Goal: Transaction & Acquisition: Purchase product/service

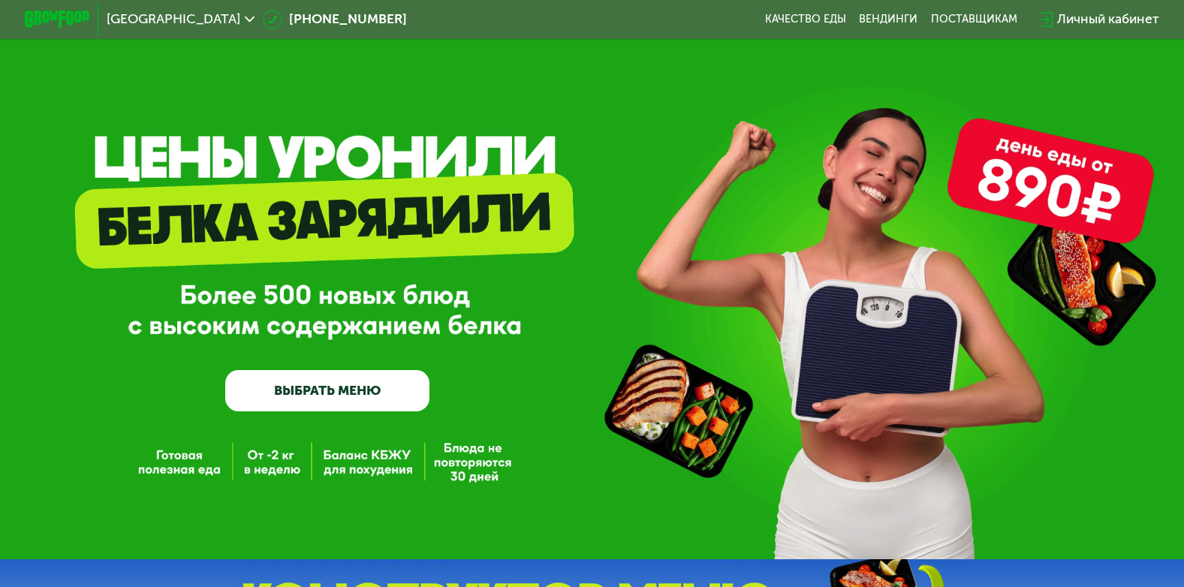
click at [375, 388] on link "ВЫБРАТЬ МЕНЮ" at bounding box center [327, 390] width 205 height 41
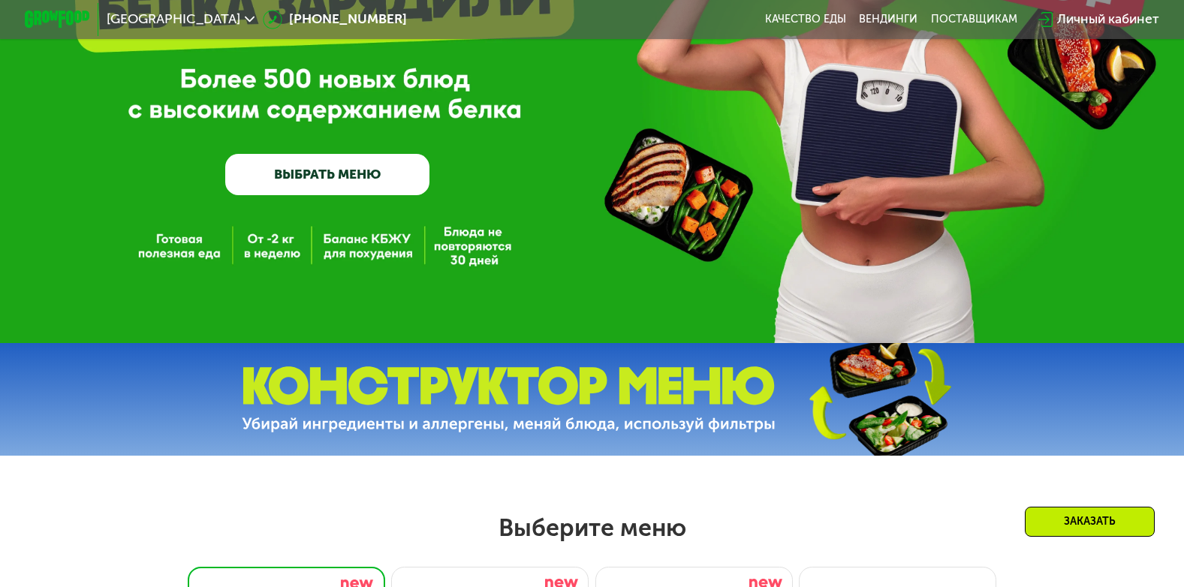
scroll to position [225, 0]
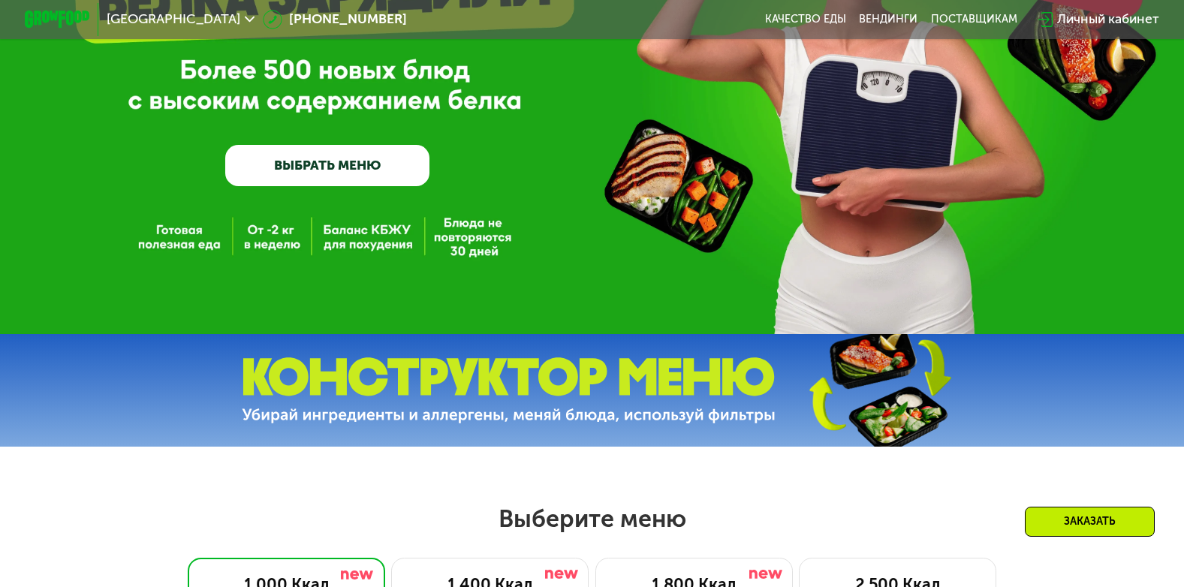
click at [352, 161] on link "ВЫБРАТЬ МЕНЮ" at bounding box center [327, 165] width 205 height 41
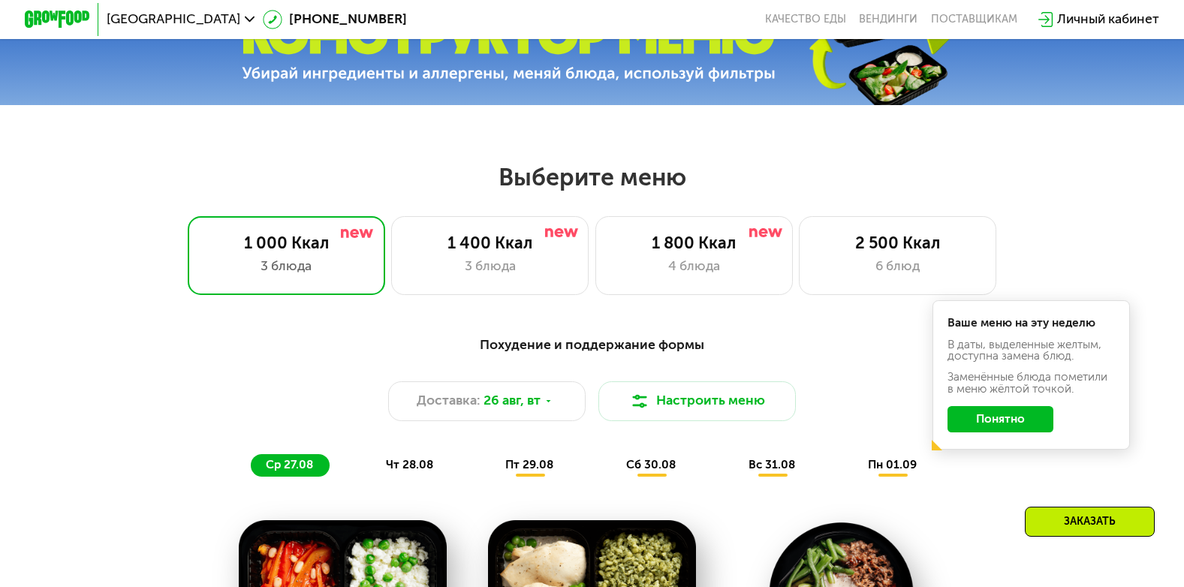
scroll to position [546, 0]
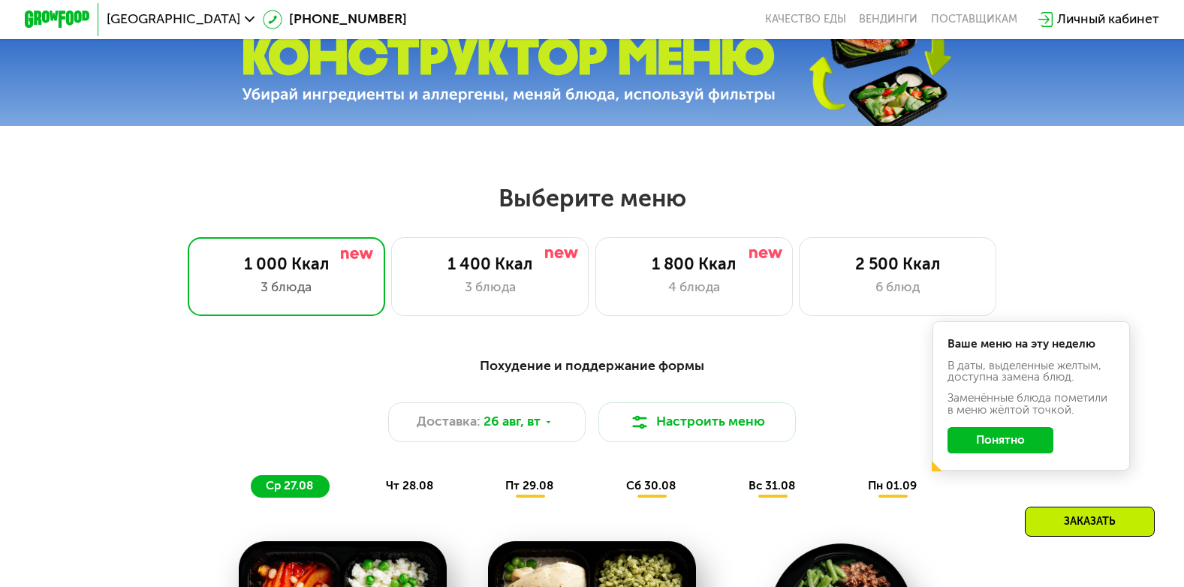
click at [988, 444] on button "Понятно" at bounding box center [1000, 440] width 107 height 26
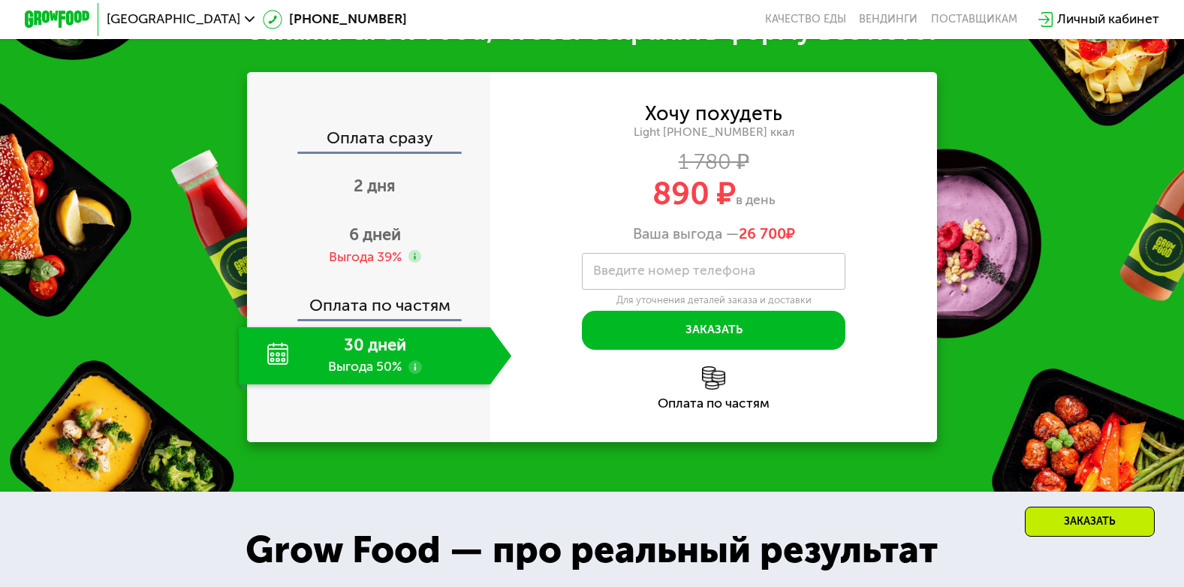
scroll to position [1672, 0]
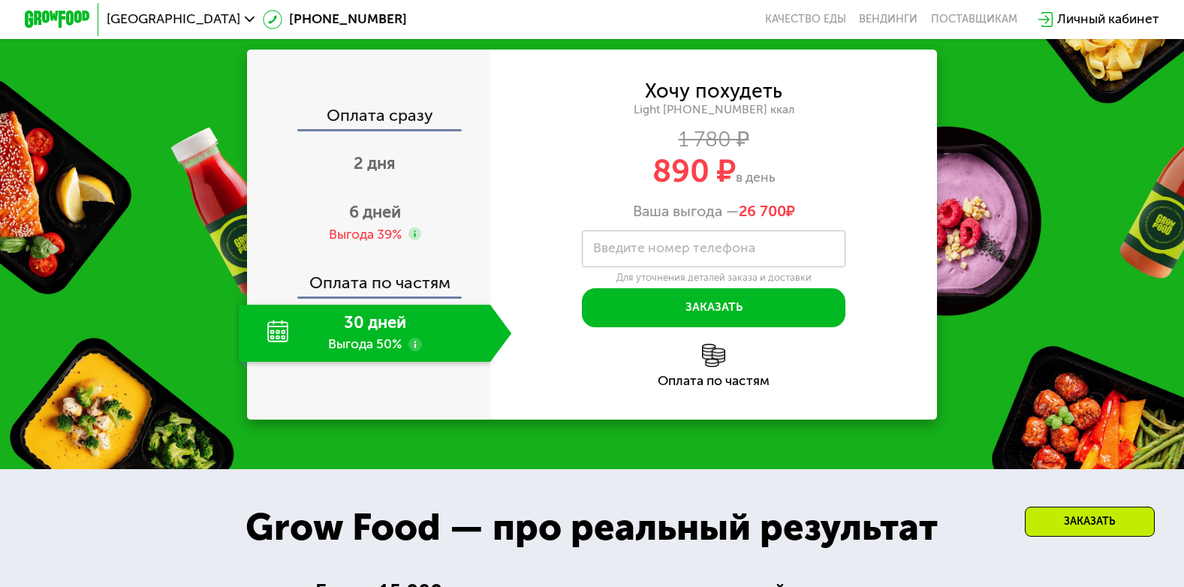
click at [384, 344] on div "30 дней Выгода 50%" at bounding box center [364, 334] width 251 height 58
click at [428, 356] on div "30 дней Выгода 50%" at bounding box center [364, 334] width 251 height 58
click at [409, 351] on use at bounding box center [415, 345] width 14 height 14
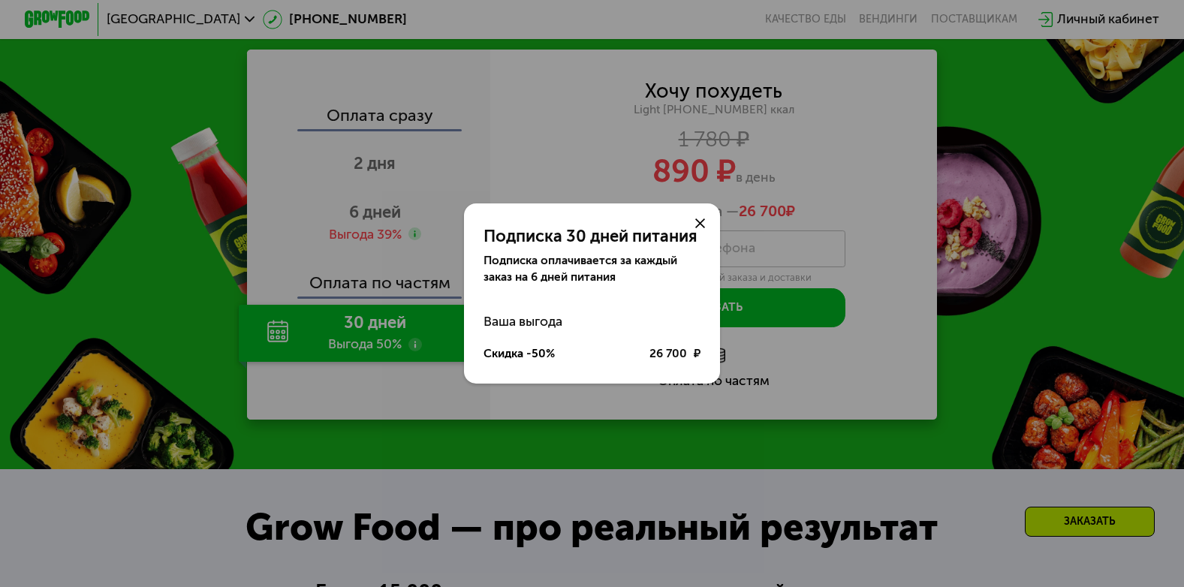
click at [409, 359] on div "Подписка 30 дней питания Подписка оплачивается за каждый заказ на 6 дней питани…" at bounding box center [592, 293] width 1184 height 587
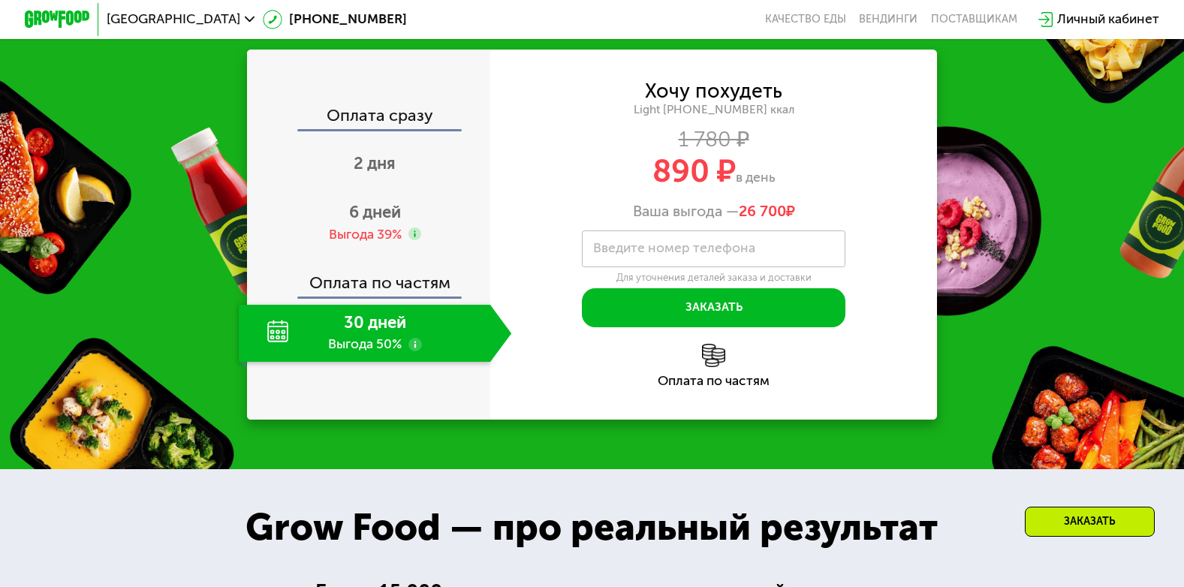
click at [409, 351] on use at bounding box center [415, 345] width 14 height 14
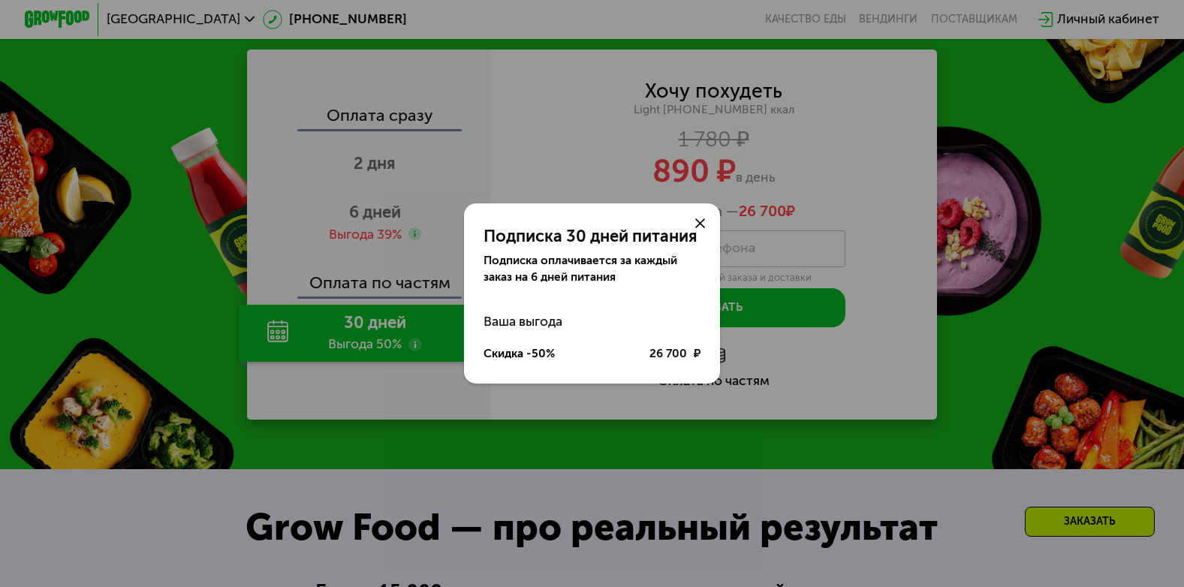
click at [399, 386] on div "Подписка 30 дней питания Подписка оплачивается за каждый заказ на 6 дней питани…" at bounding box center [592, 293] width 1184 height 587
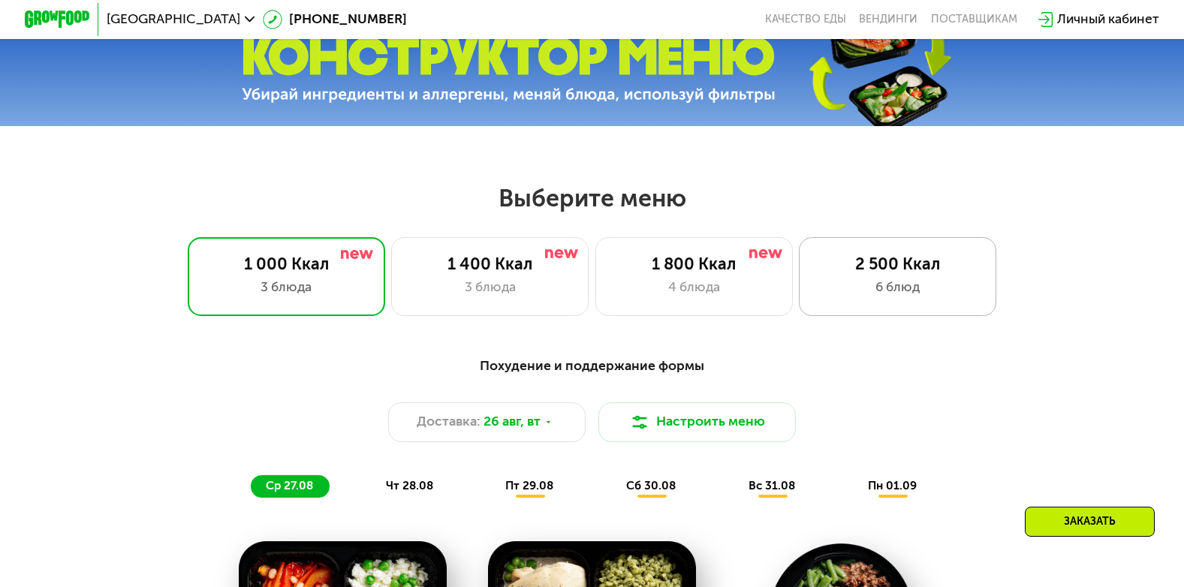
click at [869, 274] on div "2 500 Ккал" at bounding box center [897, 264] width 163 height 20
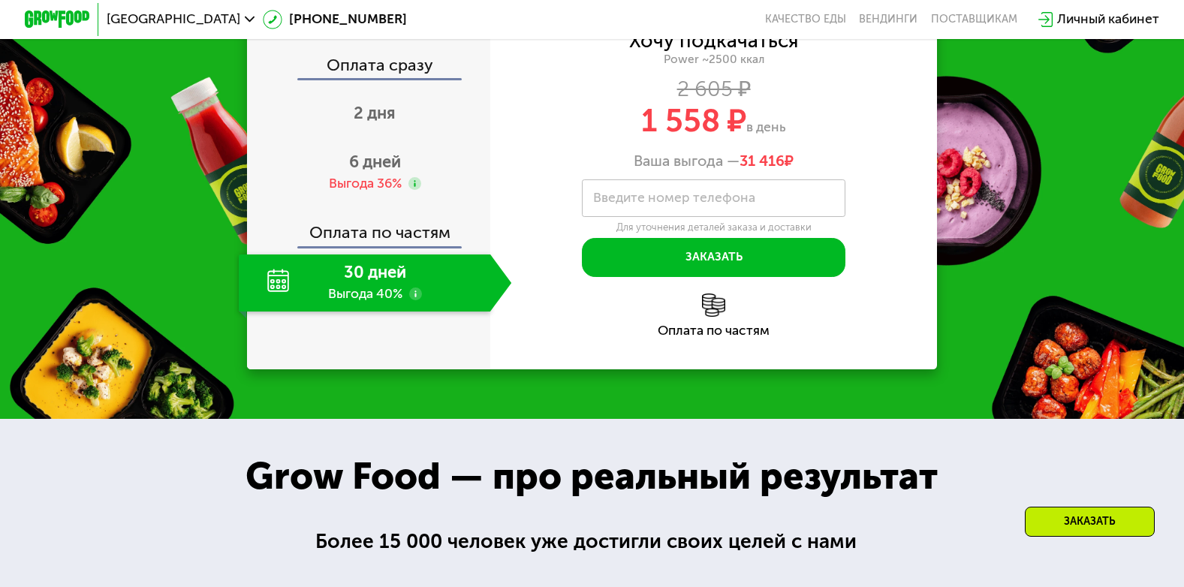
scroll to position [1897, 0]
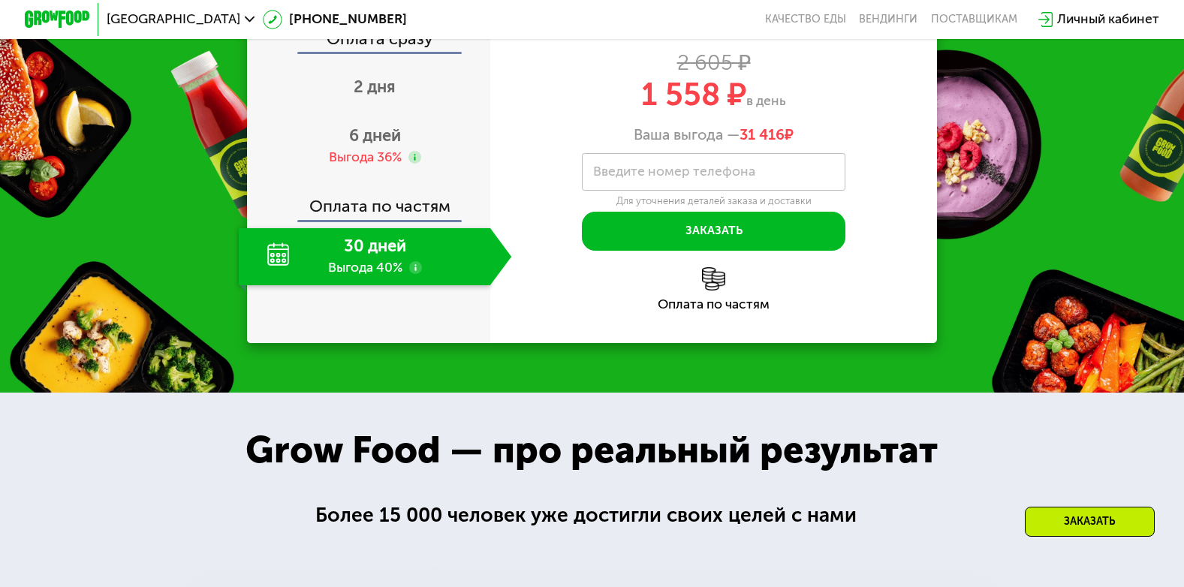
click at [406, 286] on div "30 дней Выгода 40%" at bounding box center [364, 257] width 251 height 58
click at [413, 275] on use at bounding box center [416, 268] width 14 height 14
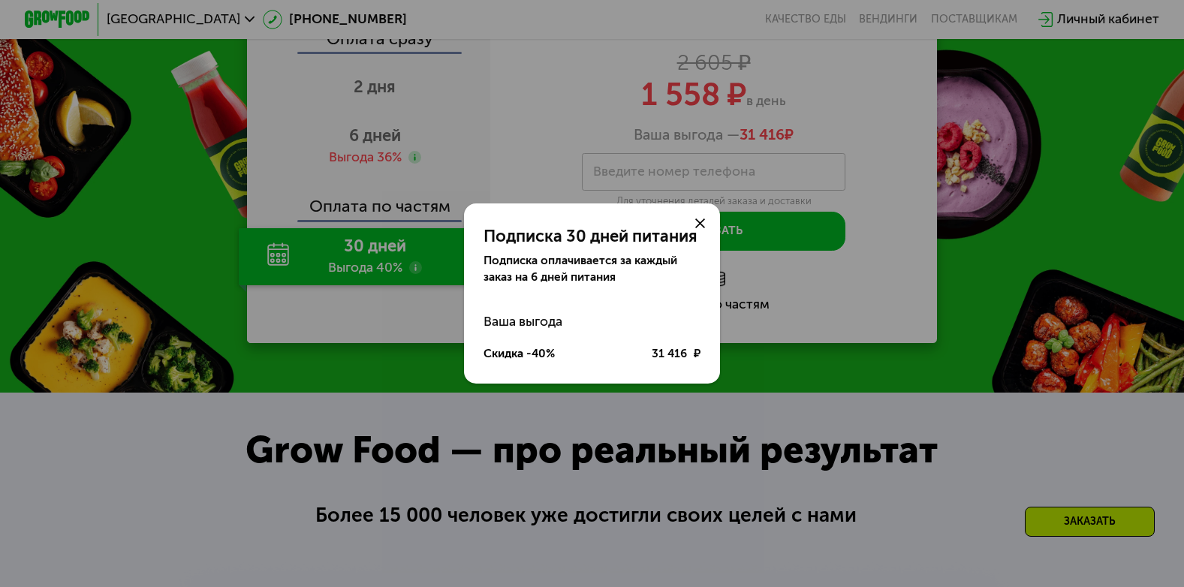
click at [420, 434] on div "Подписка 30 дней питания Подписка оплачивается за каждый заказ на 6 дней питани…" at bounding box center [592, 293] width 1184 height 587
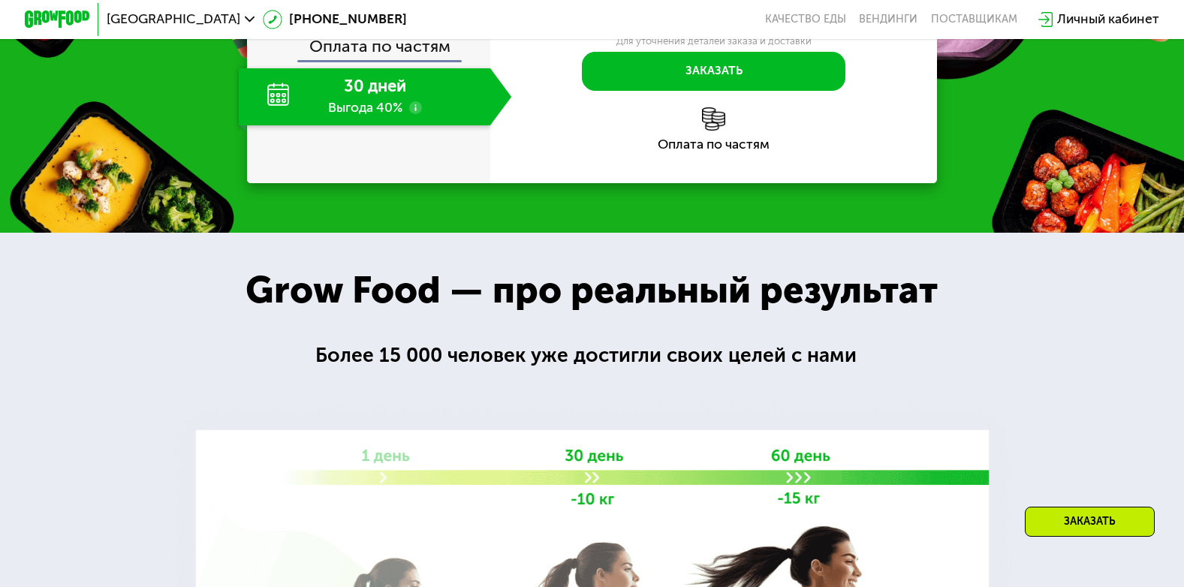
scroll to position [2122, 0]
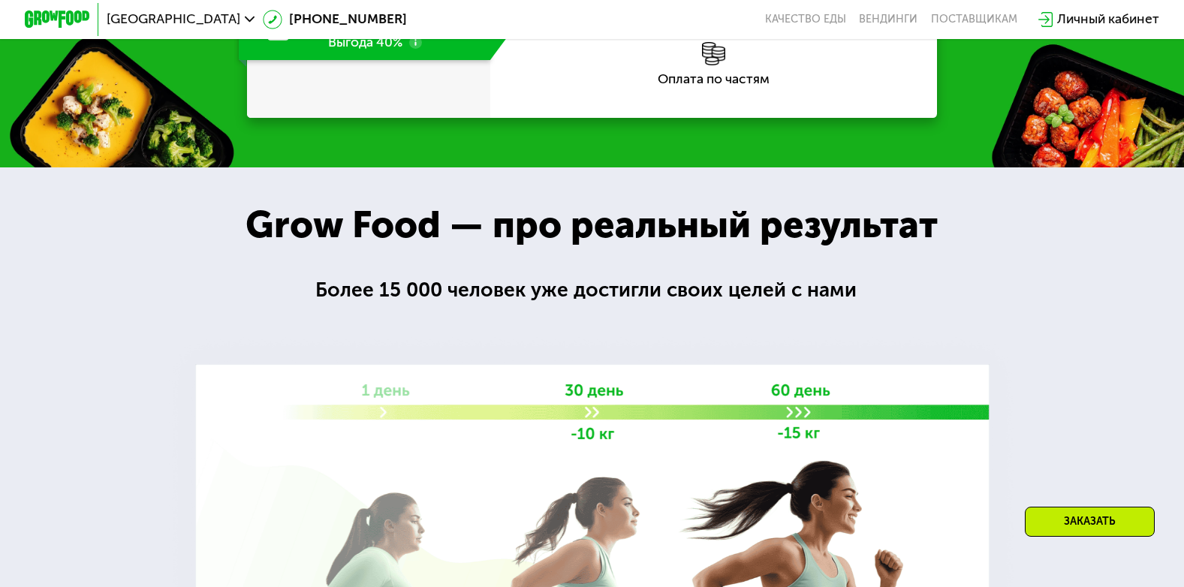
click at [414, 50] on use at bounding box center [416, 43] width 14 height 14
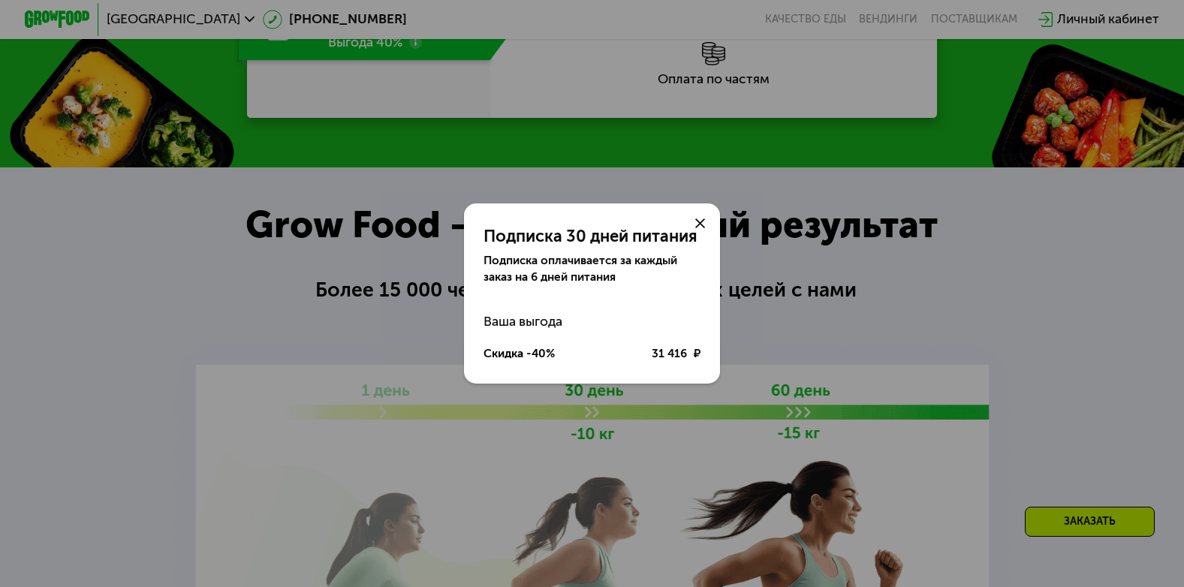
click at [401, 269] on div "Подписка 30 дней питания Подписка оплачивается за каждый заказ на 6 дней питани…" at bounding box center [592, 293] width 1184 height 587
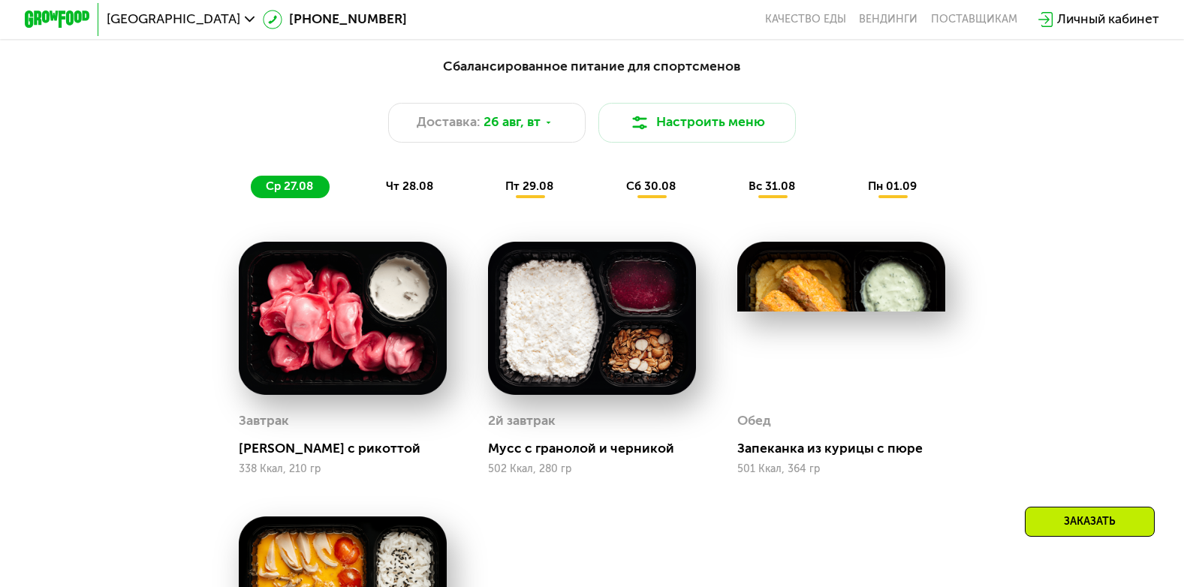
scroll to position [471, 0]
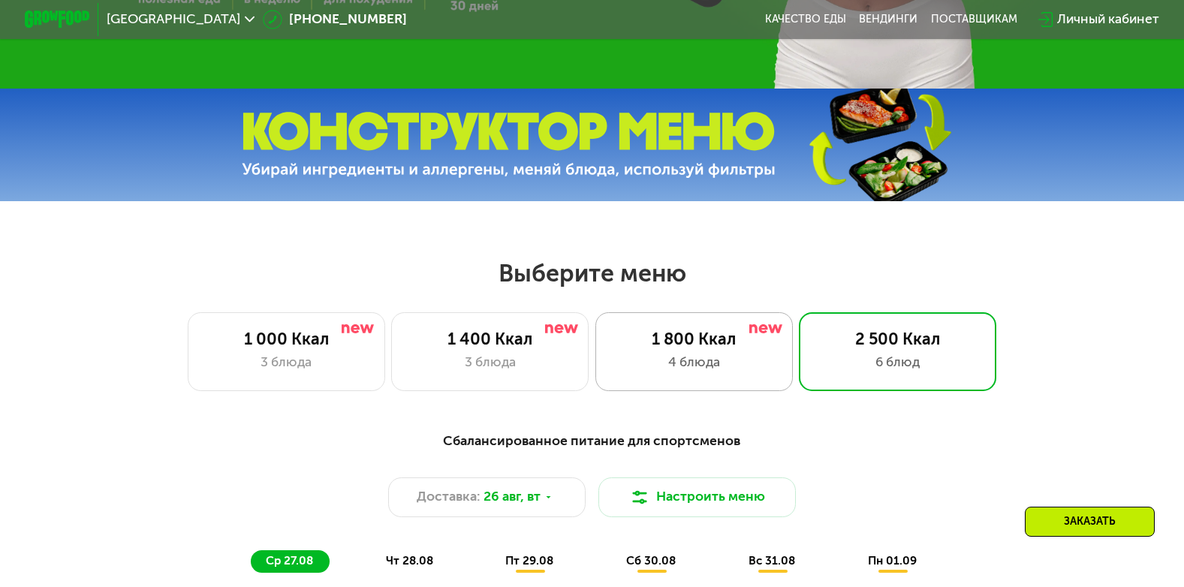
click at [658, 349] on div "1 800 Ккал" at bounding box center [693, 340] width 163 height 20
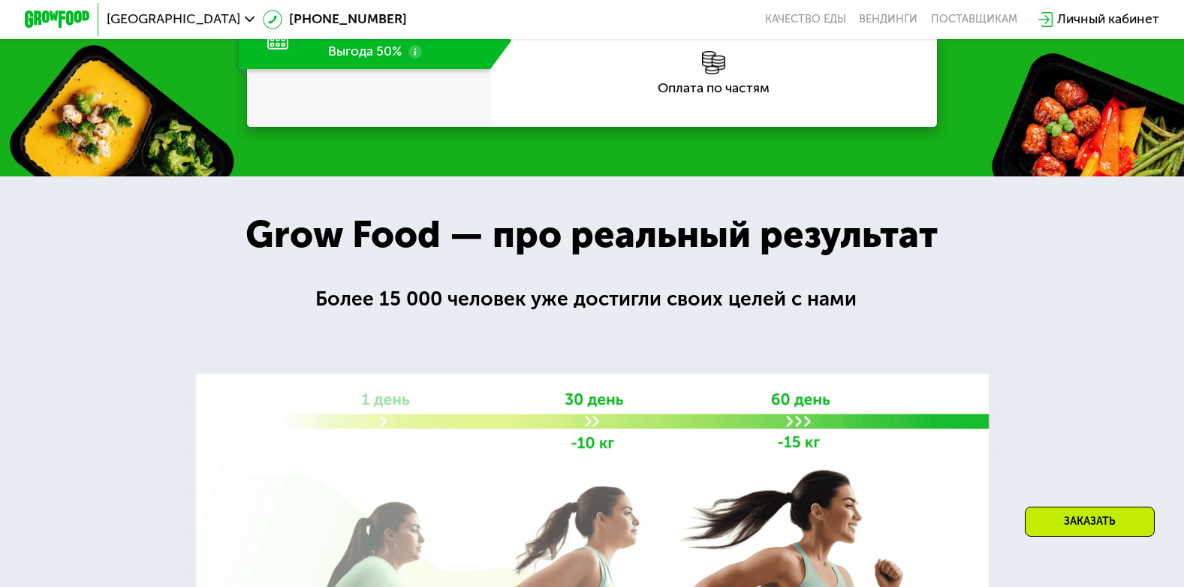
scroll to position [1897, 0]
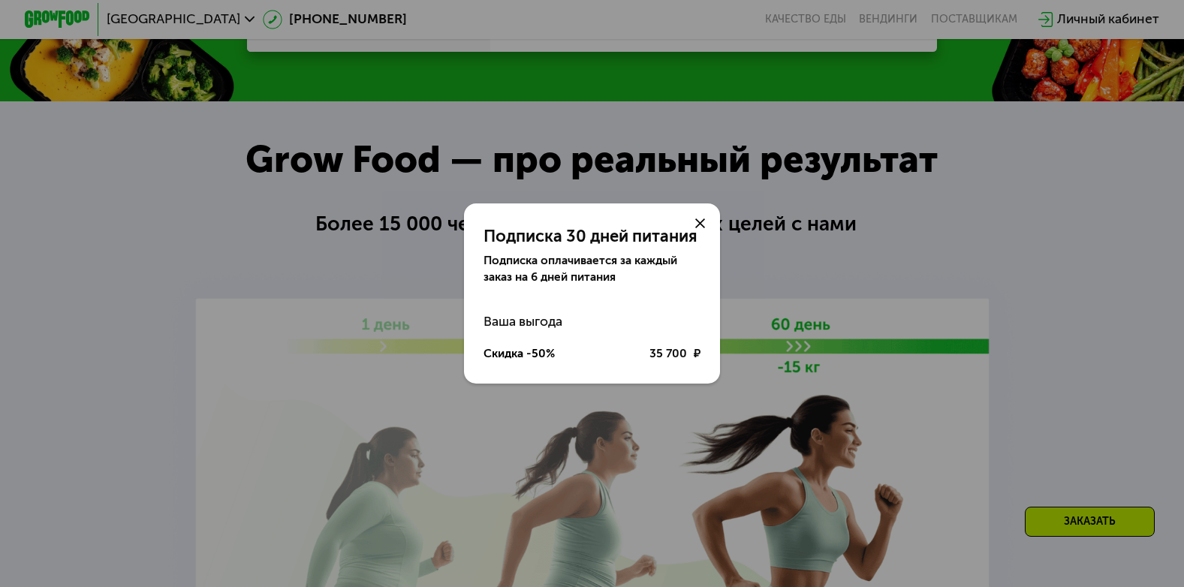
click at [421, 222] on div "Подписка 30 дней питания Подписка оплачивается за каждый заказ на 6 дней питани…" at bounding box center [592, 293] width 1184 height 587
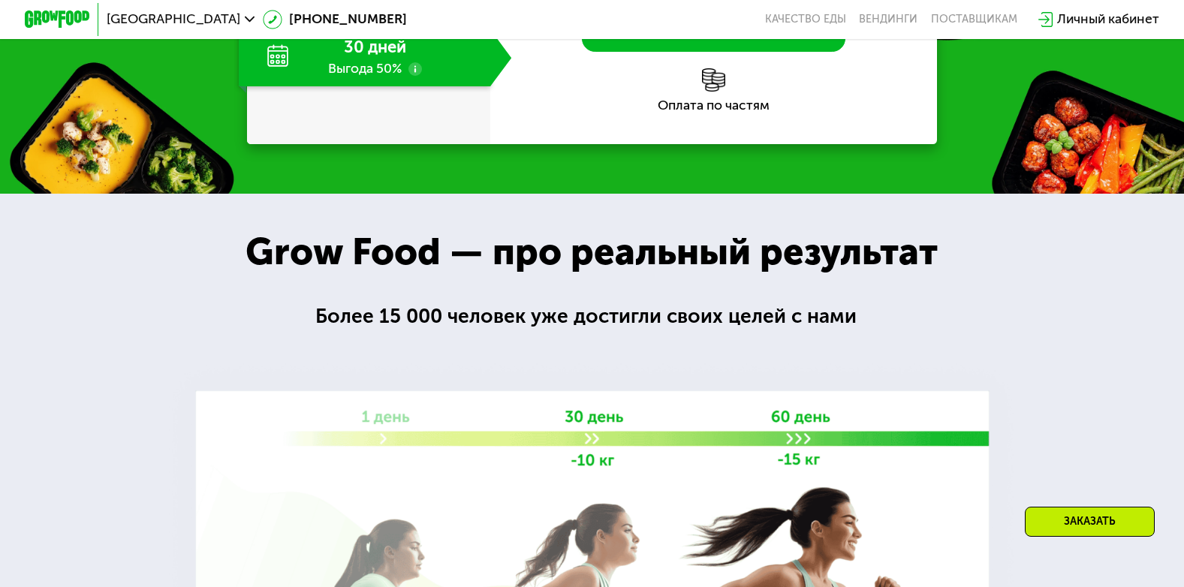
scroll to position [1822, 0]
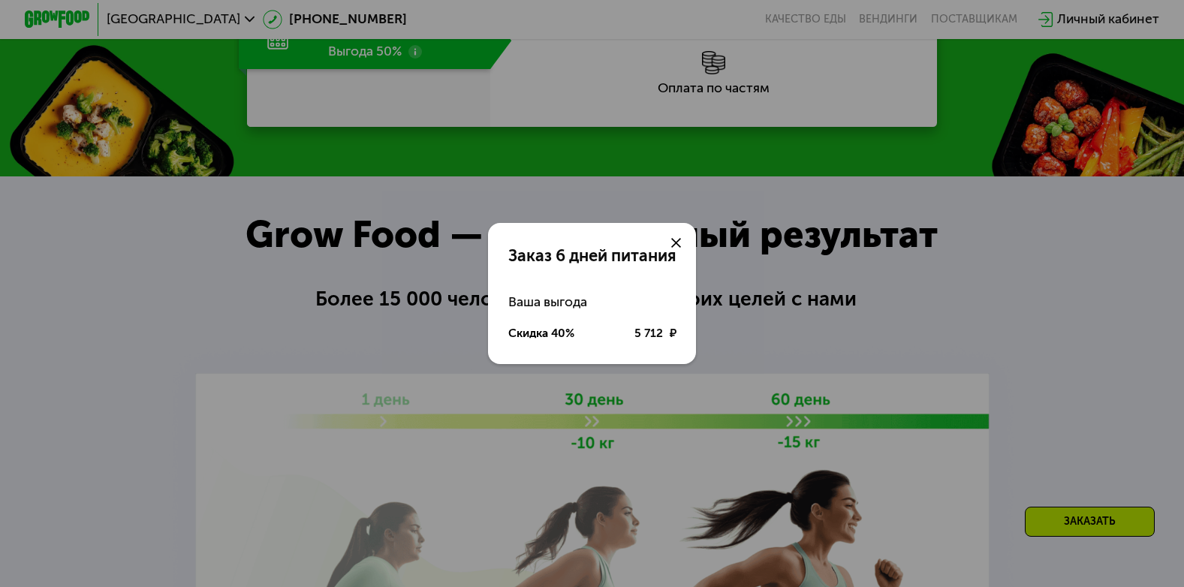
click at [449, 183] on div "Заказ 6 дней питания Ваша выгода Скидка 40% 5 712 ₽" at bounding box center [592, 293] width 1184 height 587
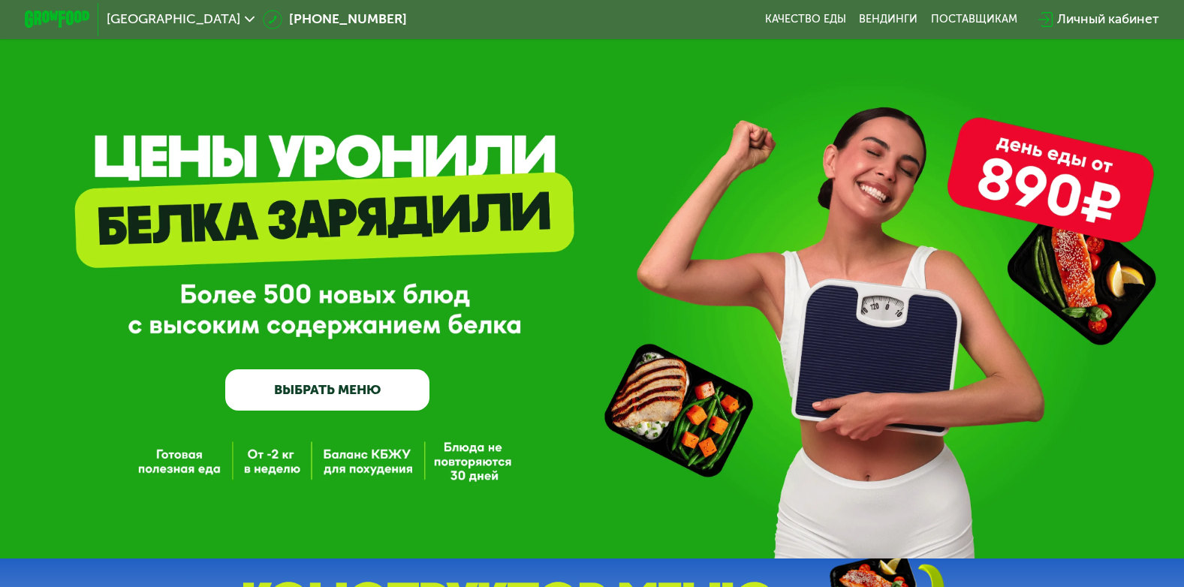
scroll to position [0, 0]
